Goal: Find specific page/section: Find specific page/section

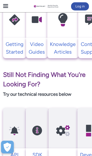
scroll to position [102, 0]
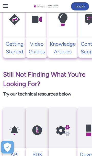
click at [73, 127] on img at bounding box center [63, 130] width 29 height 33
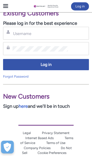
scroll to position [278, 0]
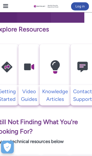
scroll to position [54, 0]
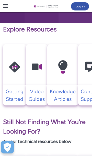
click at [7, 4] on span at bounding box center [7, 4] width 3 height 1
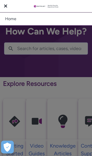
scroll to position [0, 0]
click at [6, 7] on span at bounding box center [6, 6] width 2 height 2
